Goal: Task Accomplishment & Management: Complete application form

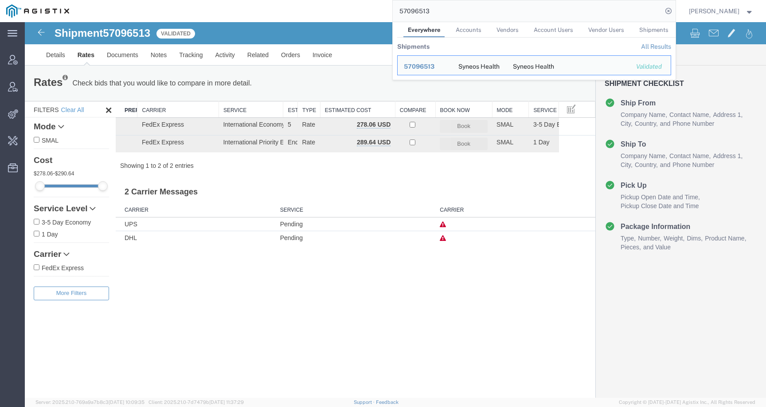
drag, startPoint x: 465, startPoint y: 15, endPoint x: 342, endPoint y: 14, distance: 123.7
click at [342, 14] on div "57096513 Everywhere Accounts Vendors Account Users Vendor Users Shipments Shipm…" at bounding box center [375, 11] width 600 height 22
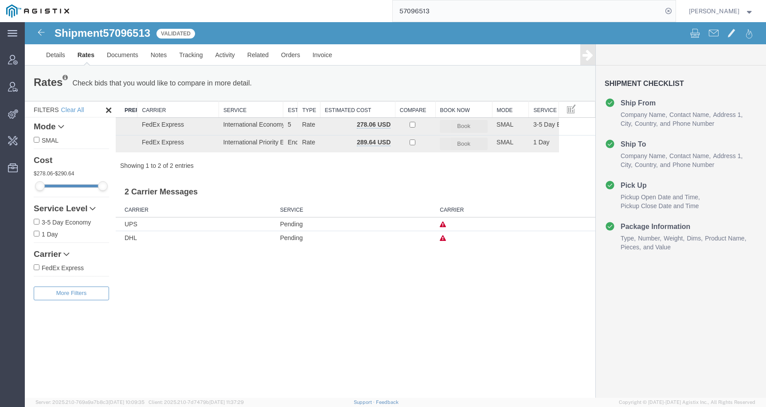
paste input "122465"
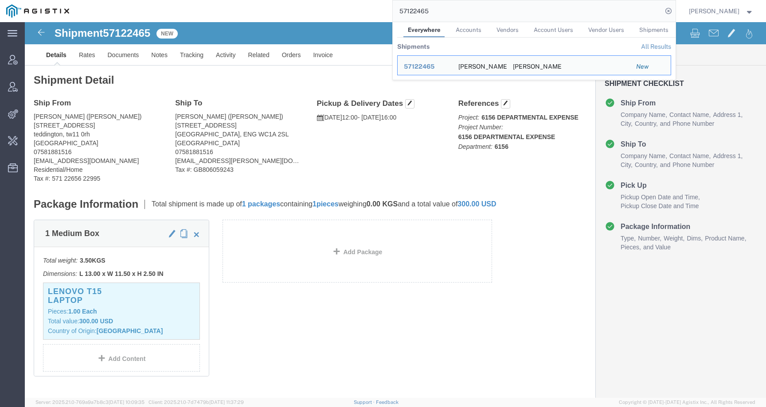
click div "Ship From Teren James (Teren James) 3 Fulwell Road teddington, tw11 0rh United …"
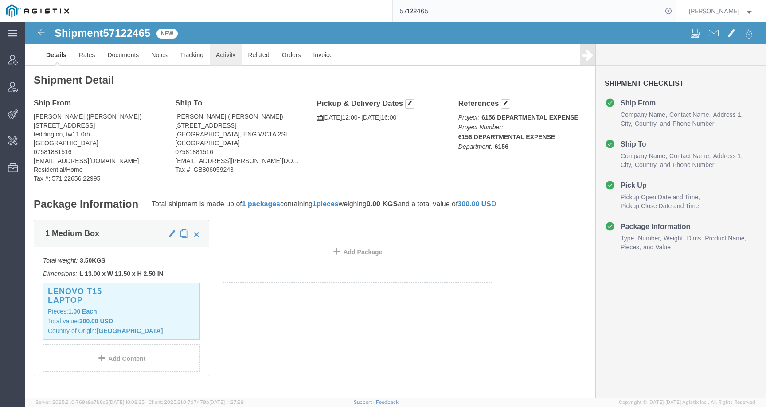
click link "Activity"
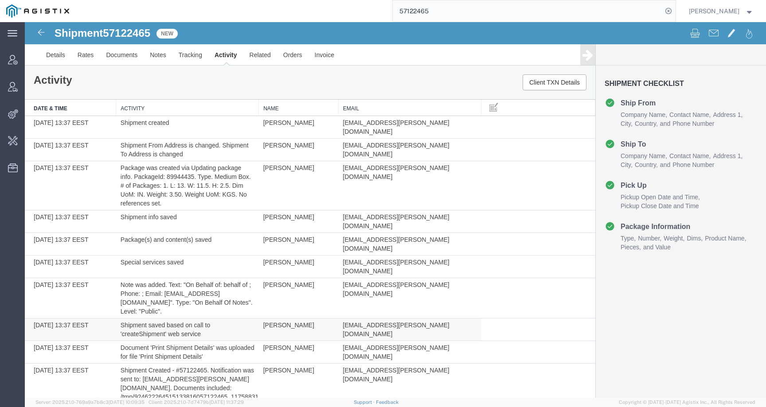
scroll to position [142, 0]
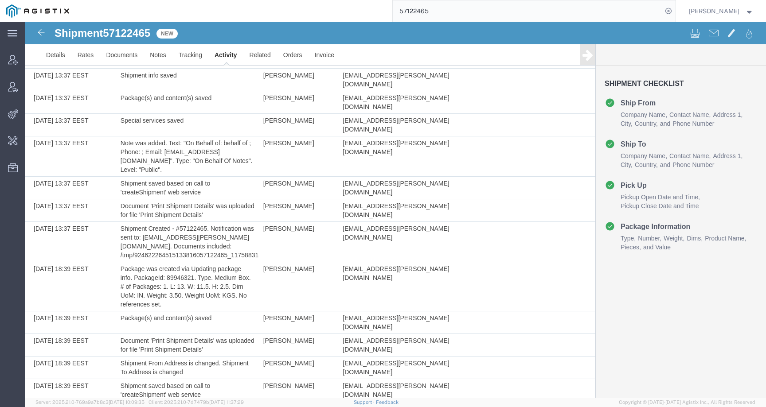
drag, startPoint x: 338, startPoint y: 353, endPoint x: 436, endPoint y: 352, distance: 98.4
copy td "[EMAIL_ADDRESS][PERSON_NAME][DOMAIN_NAME]"
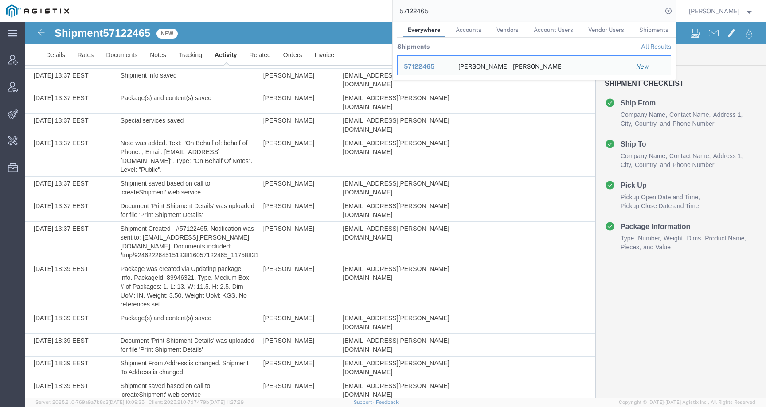
drag, startPoint x: 446, startPoint y: 13, endPoint x: 355, endPoint y: 13, distance: 91.7
click at [355, 13] on div "57122465 Everywhere Accounts Vendors Account Users Vendor Users Shipments Shipm…" at bounding box center [375, 11] width 600 height 22
paste input "[EMAIL_ADDRESS][PERSON_NAME][DOMAIN_NAME]"
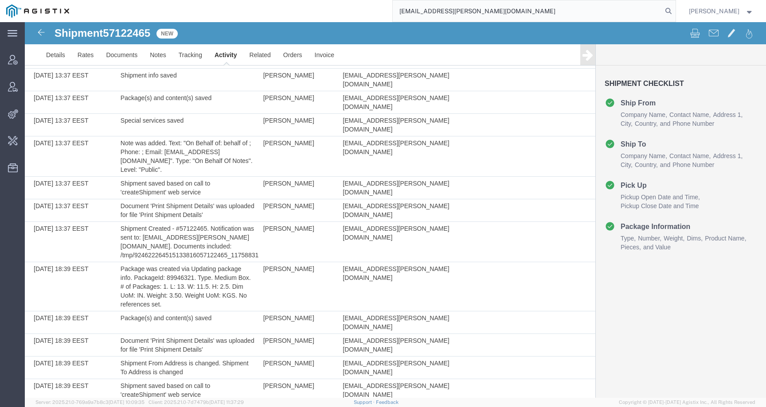
type input "[EMAIL_ADDRESS][PERSON_NAME][DOMAIN_NAME]"
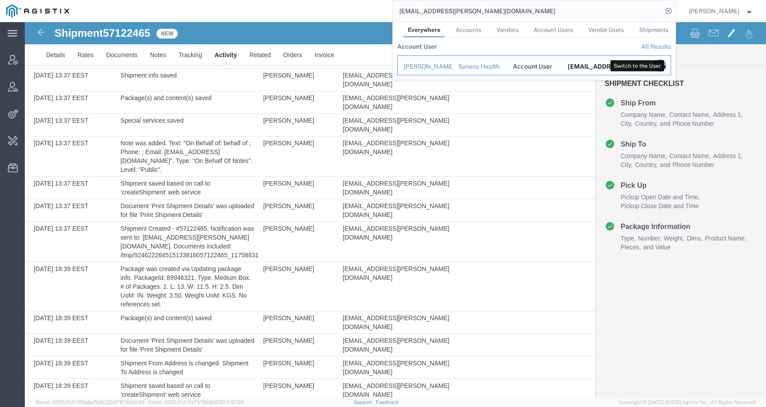
click at [666, 64] on icon "Search Results" at bounding box center [659, 65] width 12 height 12
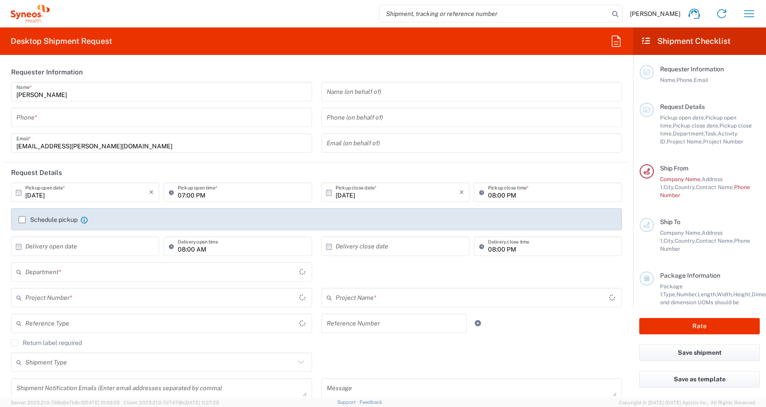
type input "[GEOGRAPHIC_DATA]"
type input "6156"
type input "[GEOGRAPHIC_DATA]"
type input "Syneos Health Comms UK Ltd-382"
click at [609, 13] on input "search" at bounding box center [494, 13] width 230 height 17
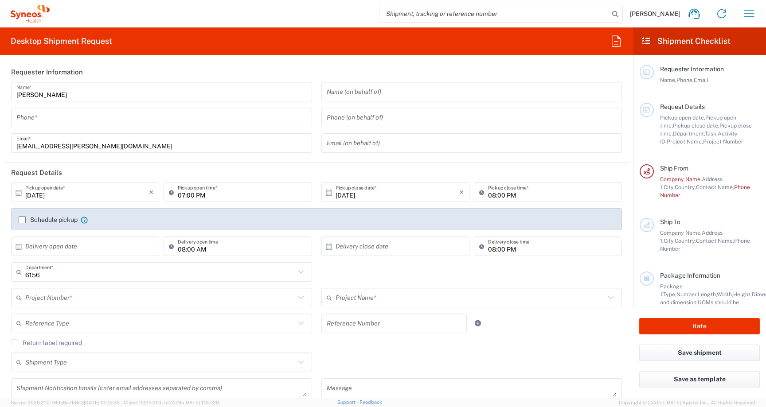
paste input "57122465"
type input "57122465"
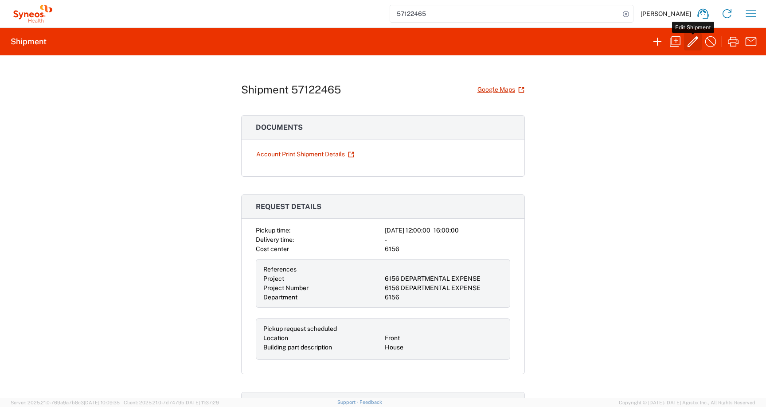
click at [694, 45] on icon "button" at bounding box center [693, 42] width 14 height 14
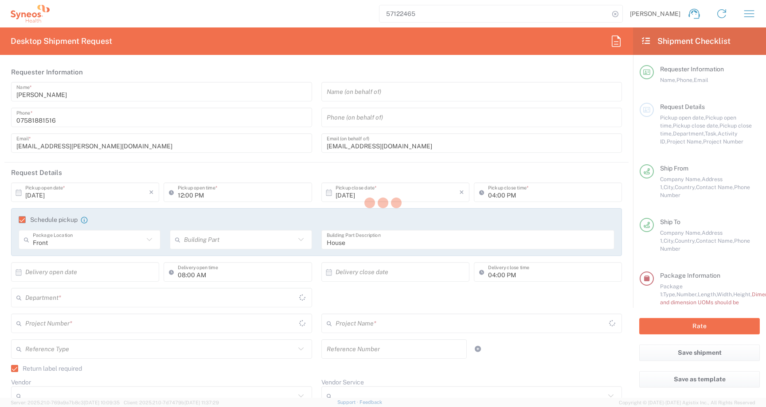
type input "[GEOGRAPHIC_DATA]"
type input "Medium Box"
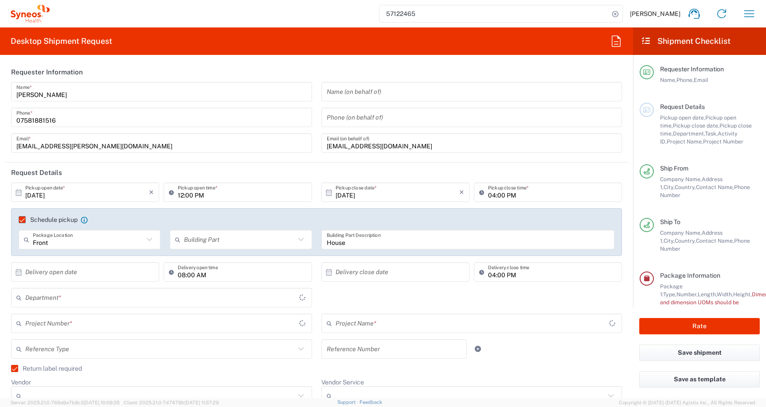
type input "6156 DEPARTMENTAL EXPENSE"
type input "6156"
type input "[GEOGRAPHIC_DATA]"
type input "6156 DEPARTMENTAL EXPENSE"
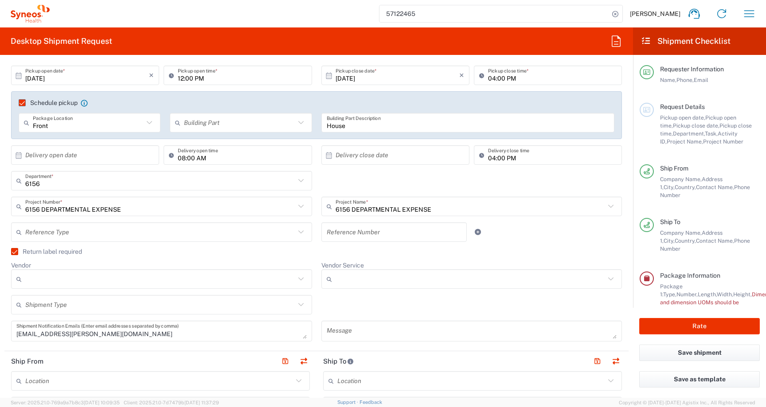
scroll to position [132, 0]
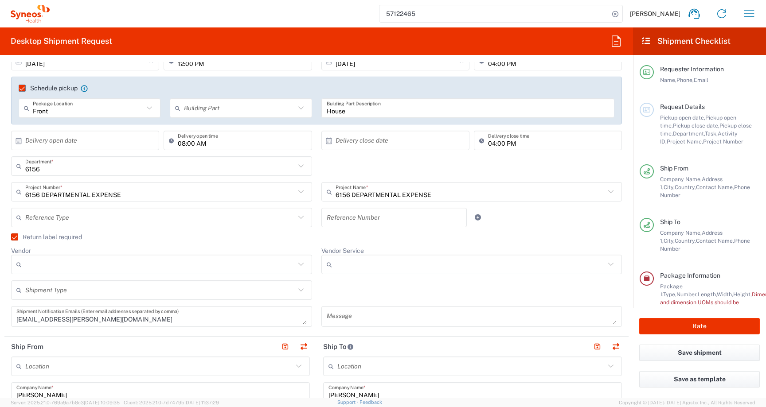
click at [508, 166] on div "6156 Department * [CREDIT_CARD_NUMBER] 3110 3111 3112 3125 3130 3135 3136 3150 …" at bounding box center [317, 169] width 620 height 26
click at [491, 169] on div "6156 Department * [CREDIT_CARD_NUMBER] 3110 3111 3112 3125 3130 3135 3136 3150 …" at bounding box center [317, 169] width 620 height 26
click at [573, 168] on div "6156 Department * [CREDIT_CARD_NUMBER] 3110 3111 3112 3125 3130 3135 3136 3150 …" at bounding box center [317, 169] width 620 height 26
click at [621, 16] on icon at bounding box center [615, 14] width 12 height 12
click at [265, 20] on div "[PERSON_NAME] Home Shipment estimator Shipment tracking Desktop shipment reques…" at bounding box center [406, 13] width 713 height 21
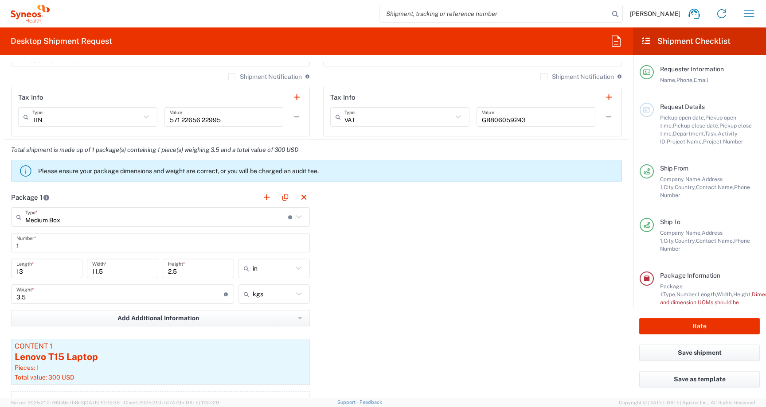
scroll to position [794, 0]
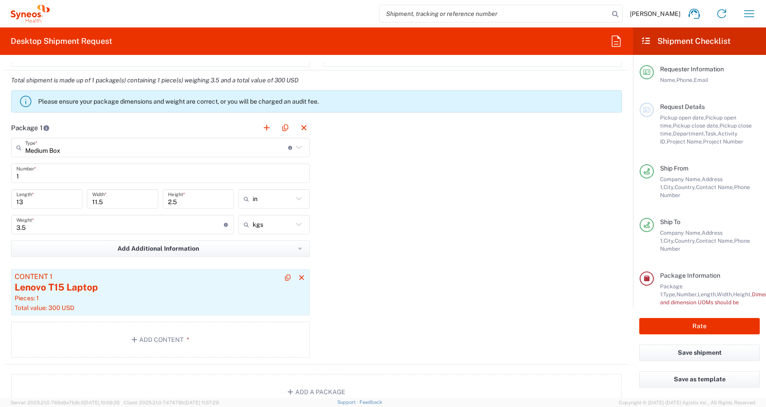
click at [178, 293] on div "Lenovo T15 Laptop" at bounding box center [161, 287] width 292 height 13
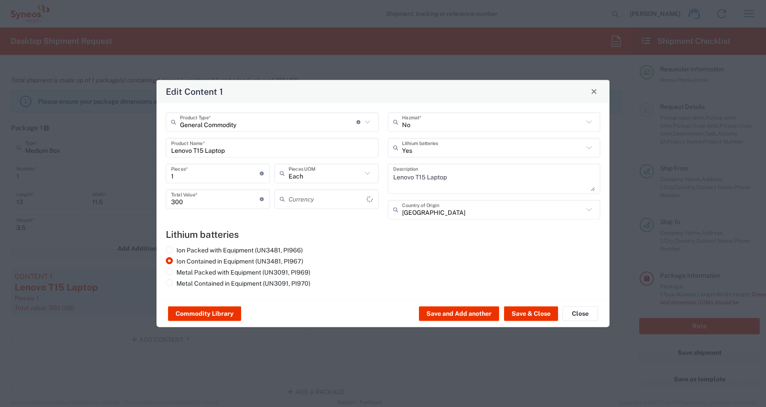
type input "US Dollar"
click at [593, 91] on span "Close" at bounding box center [594, 92] width 6 height 6
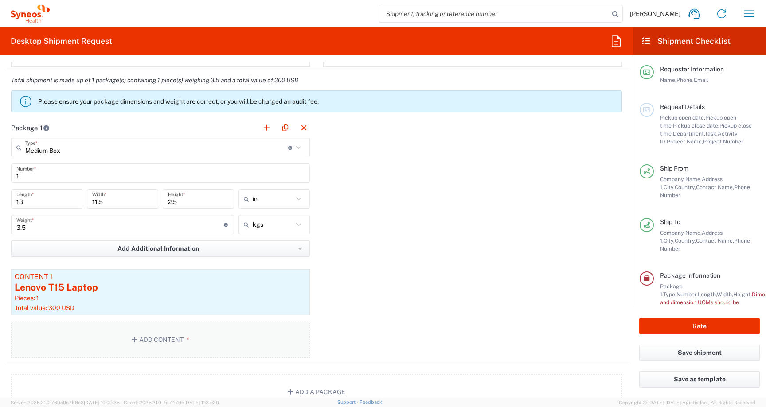
click at [120, 333] on button "Add Content *" at bounding box center [160, 340] width 299 height 36
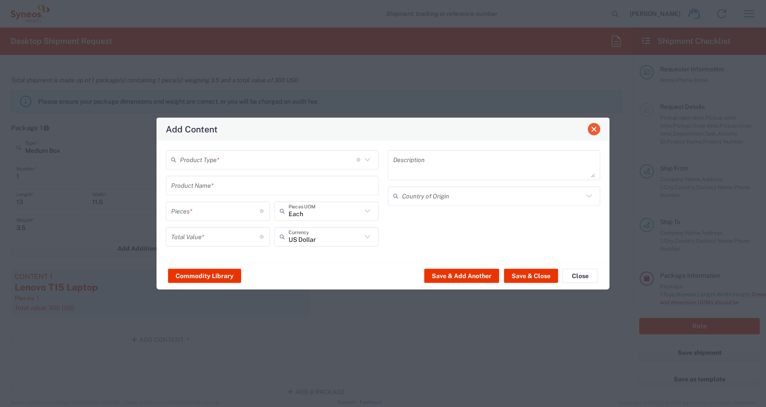
click at [596, 129] on span "Close" at bounding box center [594, 129] width 6 height 6
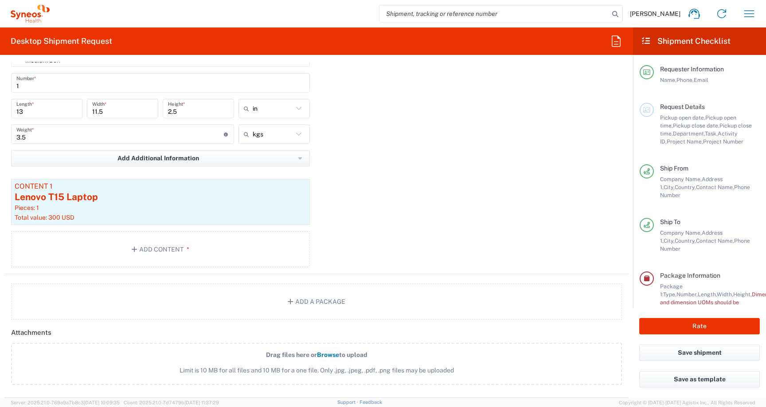
scroll to position [885, 0]
click at [116, 260] on button "Add Content *" at bounding box center [160, 248] width 299 height 36
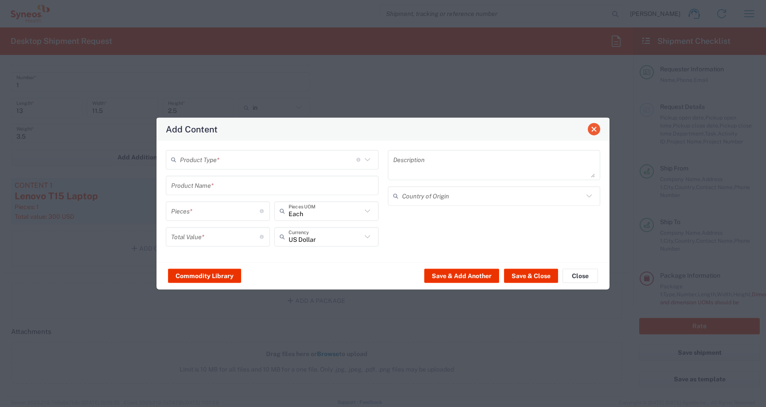
click at [595, 126] on span "Close" at bounding box center [594, 129] width 6 height 6
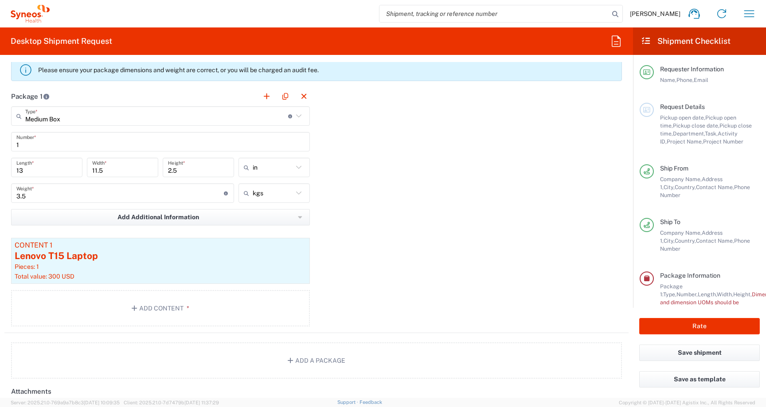
scroll to position [825, 0]
click at [181, 305] on button "Add Content *" at bounding box center [160, 309] width 299 height 36
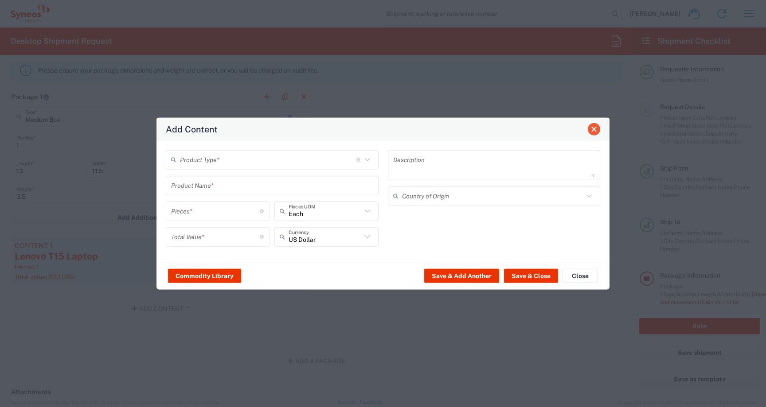
click at [594, 132] on span "Close" at bounding box center [594, 129] width 6 height 6
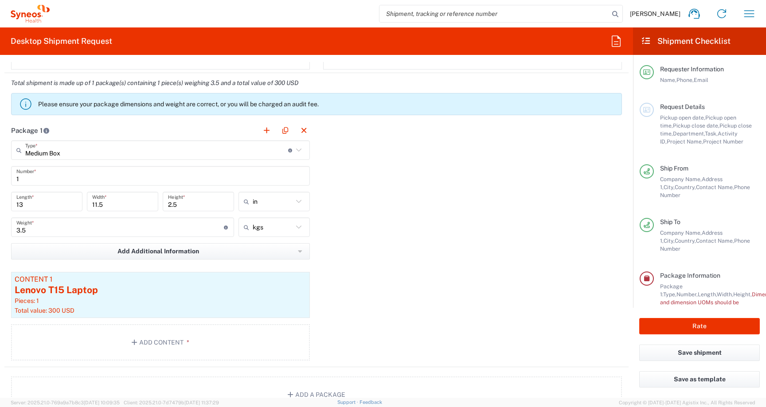
scroll to position [788, 0]
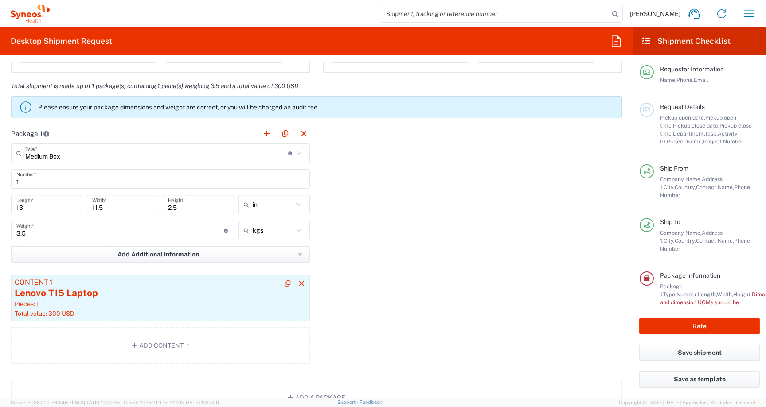
click at [153, 297] on div "Lenovo T15 Laptop" at bounding box center [161, 293] width 292 height 13
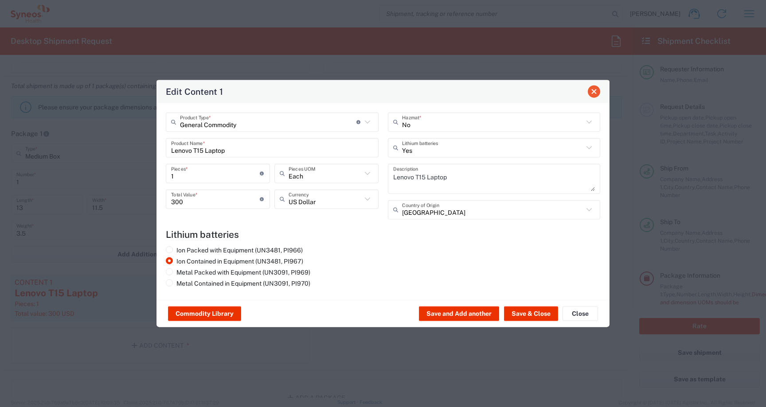
click at [595, 92] on span "Close" at bounding box center [594, 92] width 6 height 6
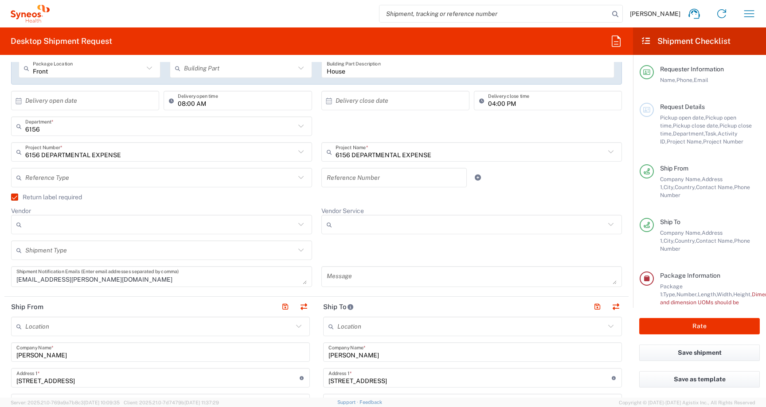
scroll to position [112, 0]
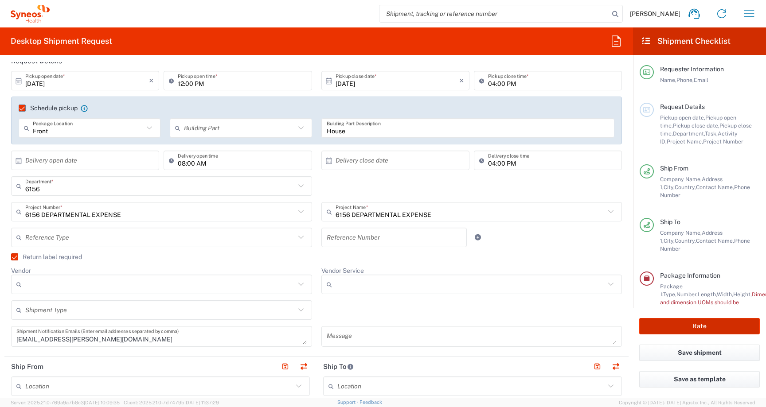
click at [647, 327] on button "Rate" at bounding box center [699, 326] width 121 height 16
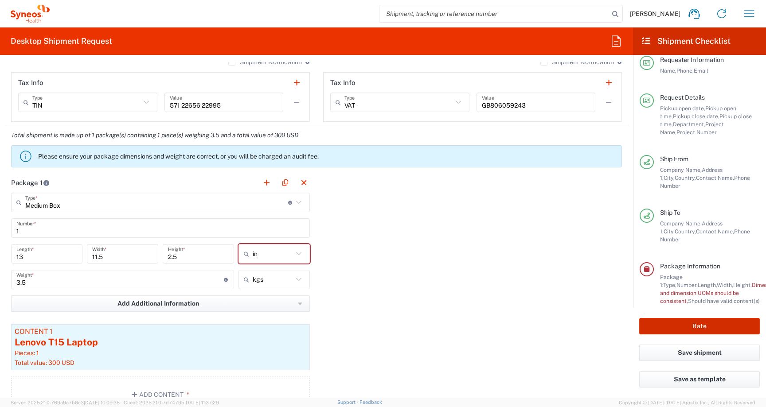
scroll to position [757, 0]
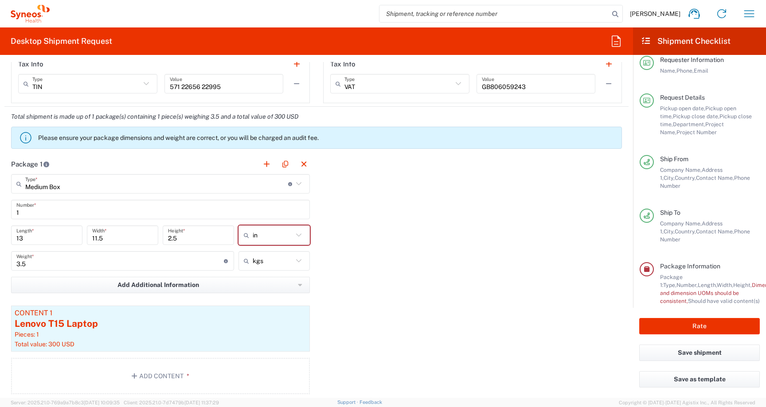
click at [274, 234] on input "in" at bounding box center [273, 235] width 40 height 14
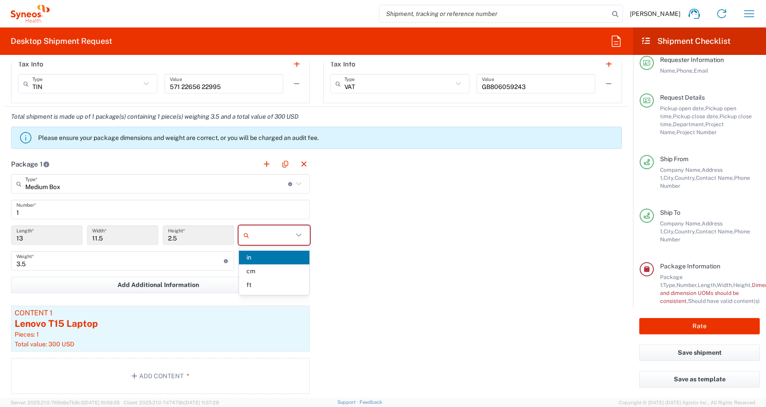
click at [368, 205] on div "Package 1 Medium Box Type * Material used to package goods Medium Box Envelope …" at bounding box center [316, 277] width 624 height 247
type input "in"
click at [274, 231] on input "text" at bounding box center [273, 235] width 40 height 14
click at [384, 268] on div "Package 1 Medium Box Type * Material used to package goods Medium Box Envelope …" at bounding box center [316, 277] width 624 height 247
type input "in"
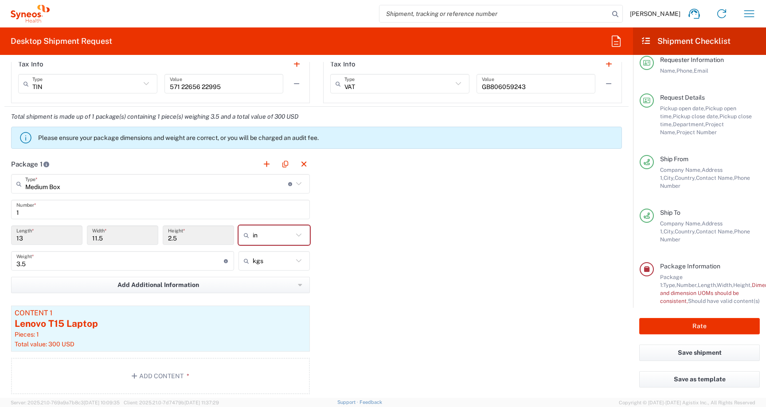
drag, startPoint x: 663, startPoint y: 277, endPoint x: 687, endPoint y: 281, distance: 24.2
click at [687, 281] on div "Package 1: Type, Number, Length, Width, Height, Dimension, Weight, Weight and d…" at bounding box center [710, 289] width 100 height 32
click at [686, 287] on span "Weight and dimension UOMs should be consistent," at bounding box center [738, 293] width 156 height 23
drag, startPoint x: 686, startPoint y: 286, endPoint x: 660, endPoint y: 280, distance: 27.3
click at [660, 282] on span "Weight and dimension UOMs should be consistent," at bounding box center [738, 293] width 156 height 23
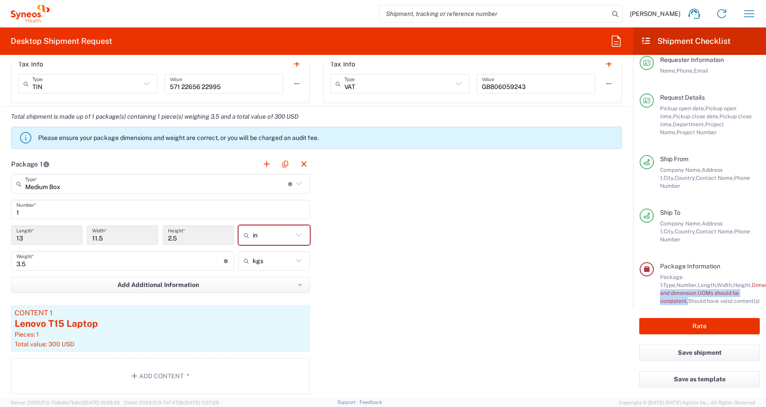
copy span "Weight and dimension UOMs should be consistent"
